Goal: Transaction & Acquisition: Purchase product/service

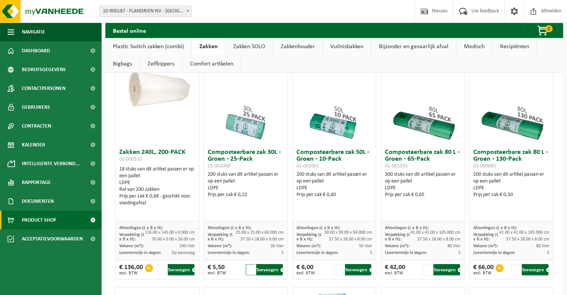
click at [251, 268] on input "2" at bounding box center [251, 269] width 10 height 11
click at [251, 268] on input "3" at bounding box center [251, 269] width 10 height 11
click at [251, 268] on input "4" at bounding box center [251, 269] width 10 height 11
click at [251, 268] on input "5" at bounding box center [251, 269] width 10 height 11
click at [251, 268] on input "6" at bounding box center [251, 269] width 10 height 11
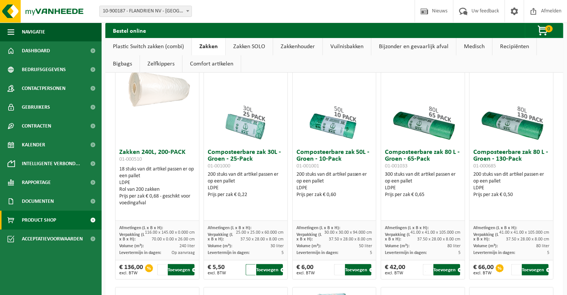
click at [251, 268] on input "7" at bounding box center [251, 269] width 10 height 11
click at [251, 268] on input "8" at bounding box center [251, 269] width 10 height 11
click at [251, 268] on input "9" at bounding box center [251, 269] width 10 height 11
click at [251, 268] on input "10" at bounding box center [251, 269] width 10 height 11
click at [251, 268] on input "11" at bounding box center [251, 269] width 10 height 11
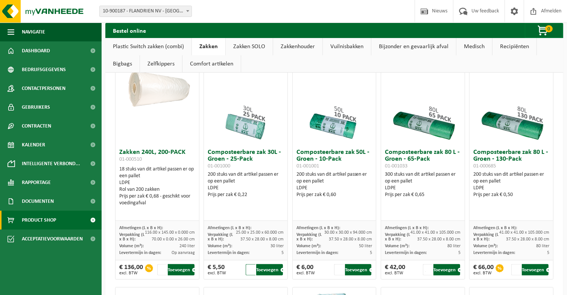
click at [251, 268] on input "12" at bounding box center [251, 269] width 10 height 11
click at [251, 268] on input "13" at bounding box center [251, 269] width 10 height 11
click at [251, 268] on input "14" at bounding box center [251, 269] width 10 height 11
click at [251, 268] on input "15" at bounding box center [251, 269] width 10 height 11
click at [251, 268] on input "16" at bounding box center [251, 269] width 10 height 11
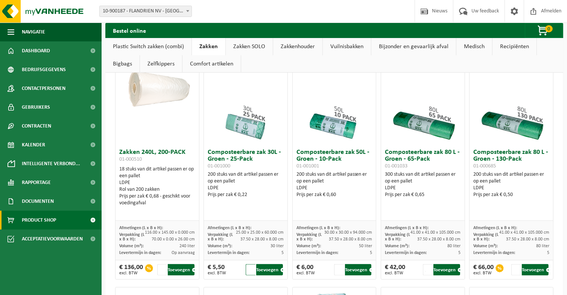
click at [251, 268] on input "17" at bounding box center [251, 269] width 10 height 11
click at [251, 268] on input "18" at bounding box center [251, 269] width 10 height 11
click at [251, 268] on input "19" at bounding box center [251, 269] width 10 height 11
click at [267, 270] on button "Toevoegen" at bounding box center [269, 269] width 27 height 11
type input "1"
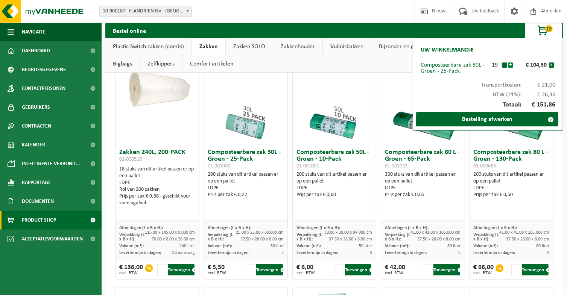
click at [511, 65] on button "+" at bounding box center [510, 64] width 5 height 5
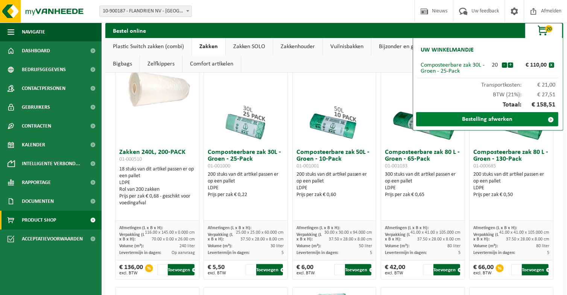
click at [510, 119] on link "Bestelling afwerken" at bounding box center [487, 119] width 142 height 14
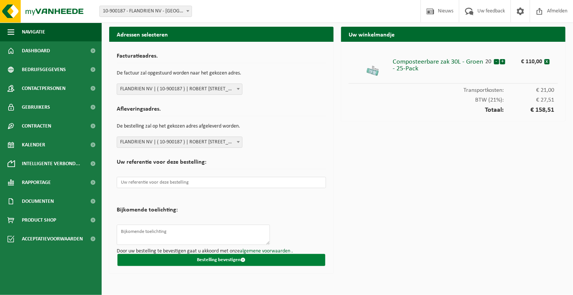
click at [233, 257] on button "Bestelling bevestigen" at bounding box center [221, 260] width 208 height 12
